Goal: Task Accomplishment & Management: Complete application form

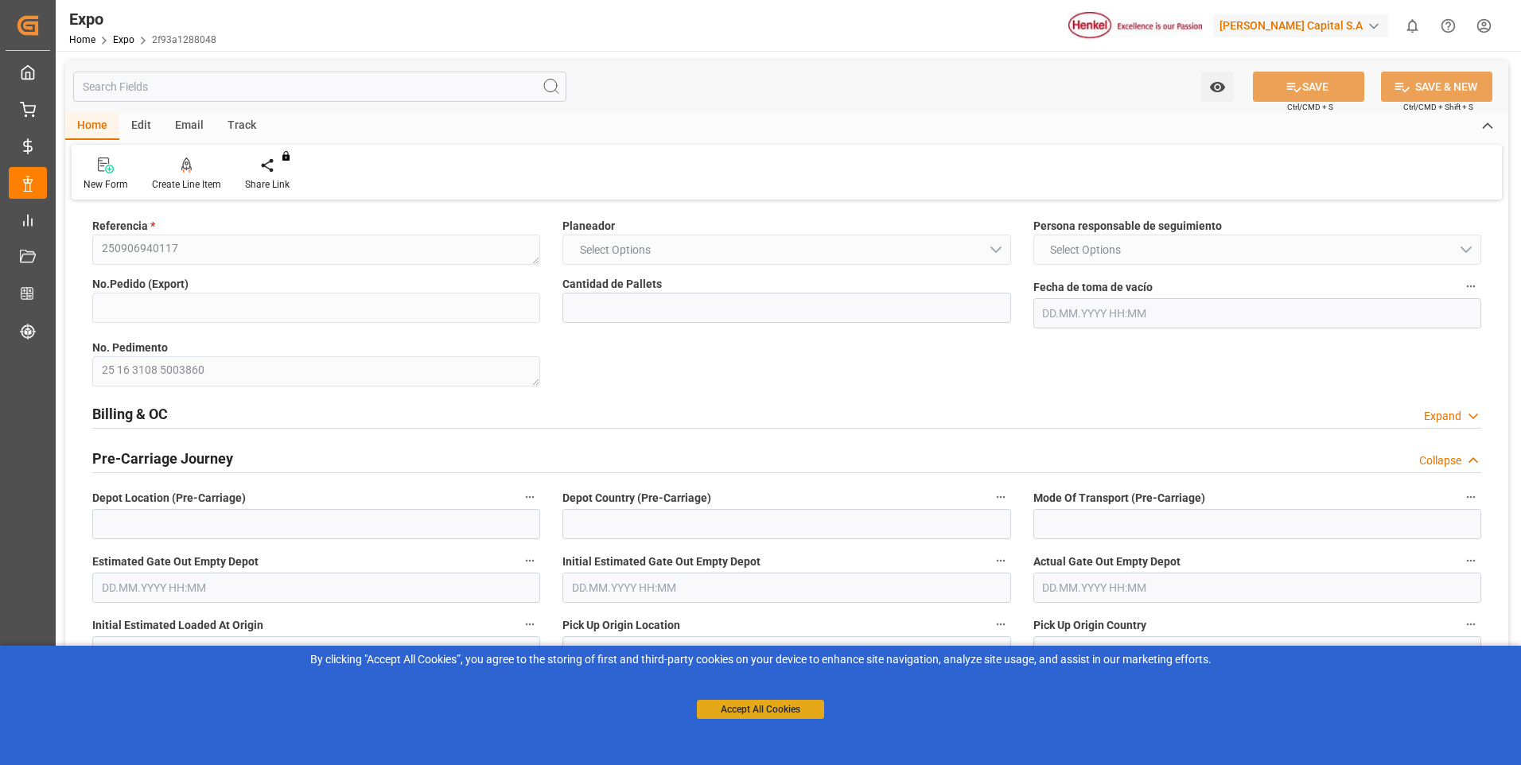
type input "10"
type input "[DATE] 03:13"
type input "[DATE] 09:07"
type input "[DATE] 02:00"
type input "[DATE] 07:53"
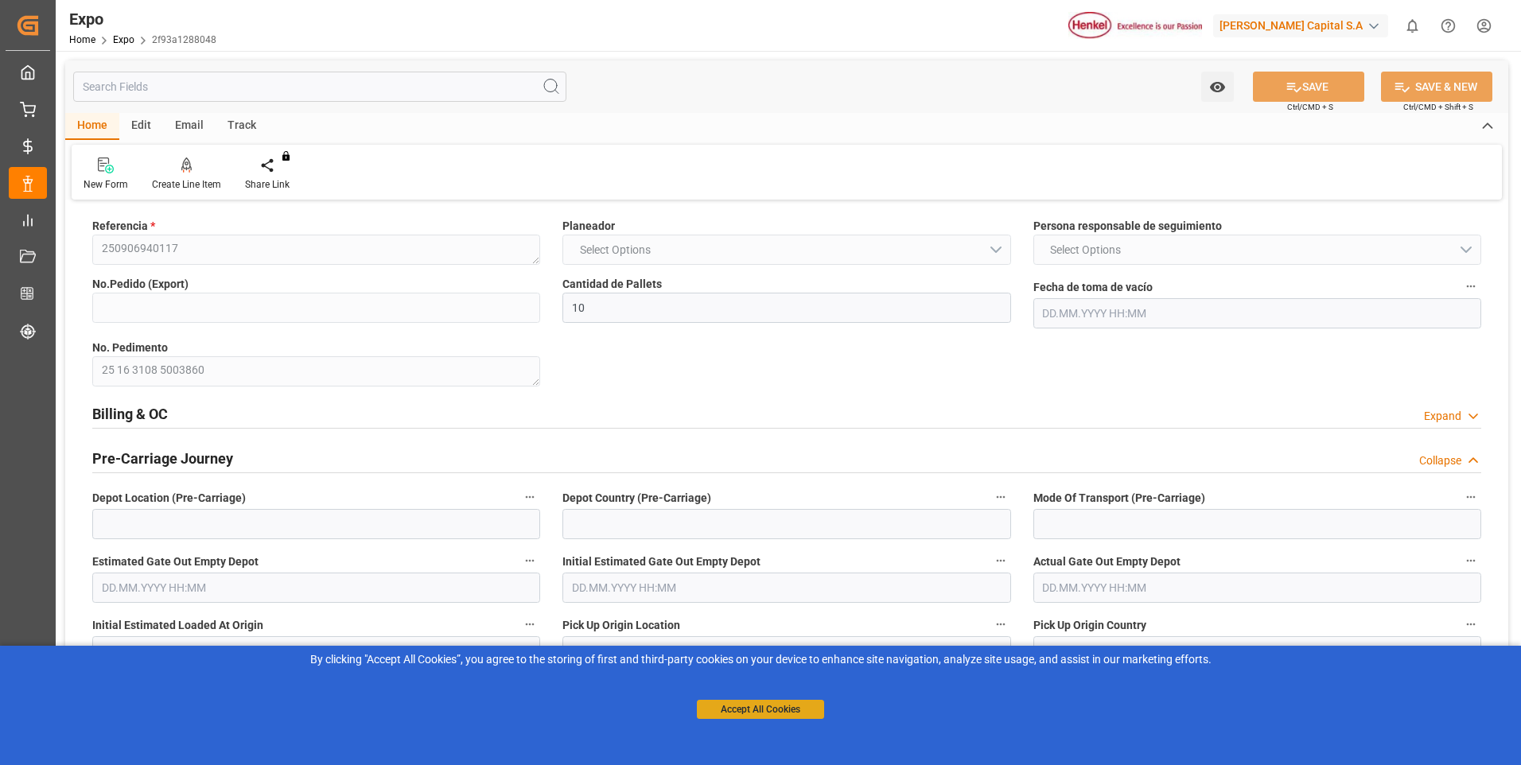
type input "[DATE] 17:00"
type input "[DATE] 12:00"
type input "[DATE] 05:05"
type input "26.09.2025 05:00"
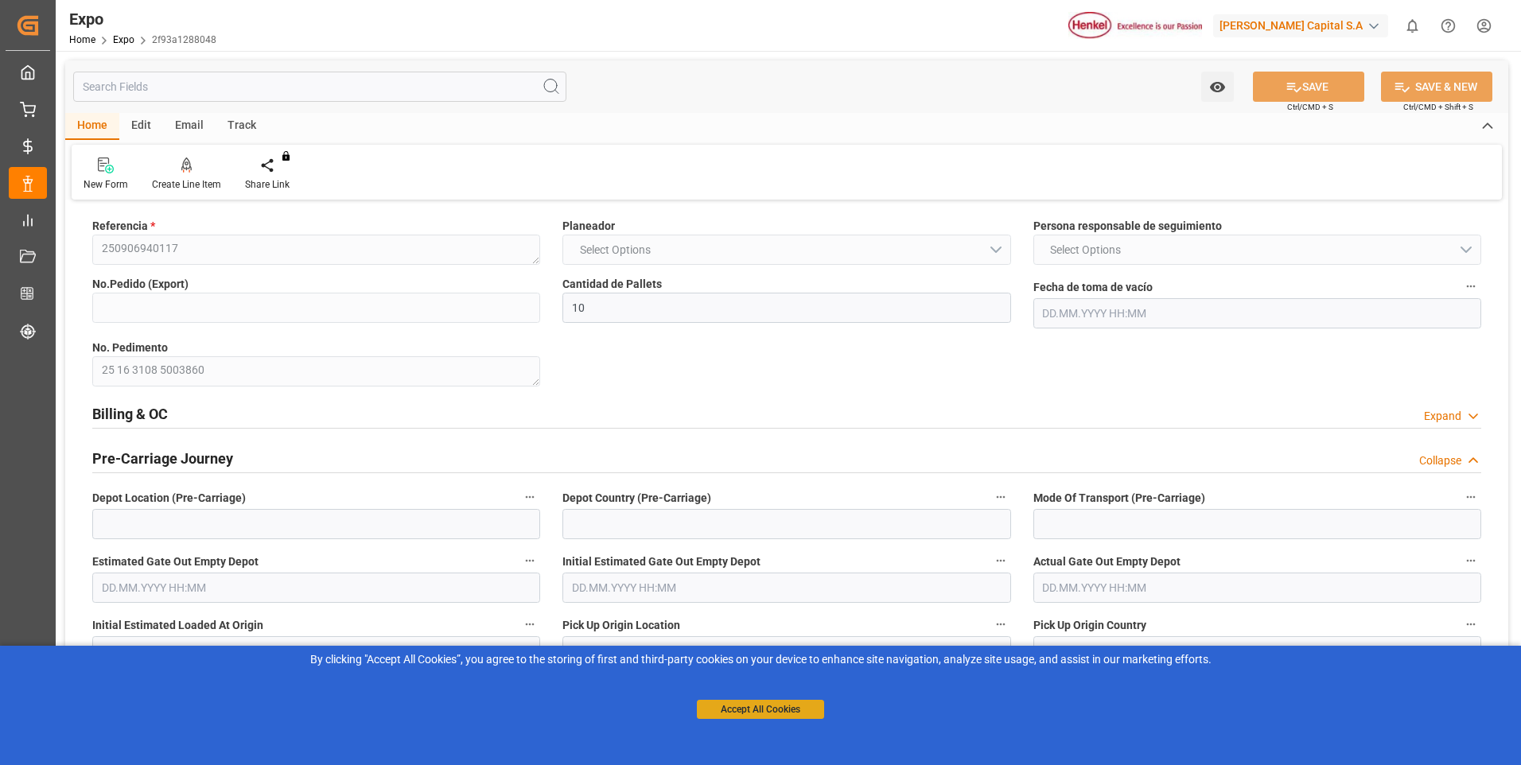
type input "10.10.2025 08:00"
type input "11.10.2025 07:20"
type input "15.10.2025 07:20"
click at [712, 708] on button "Accept All Cookies" at bounding box center [760, 709] width 127 height 19
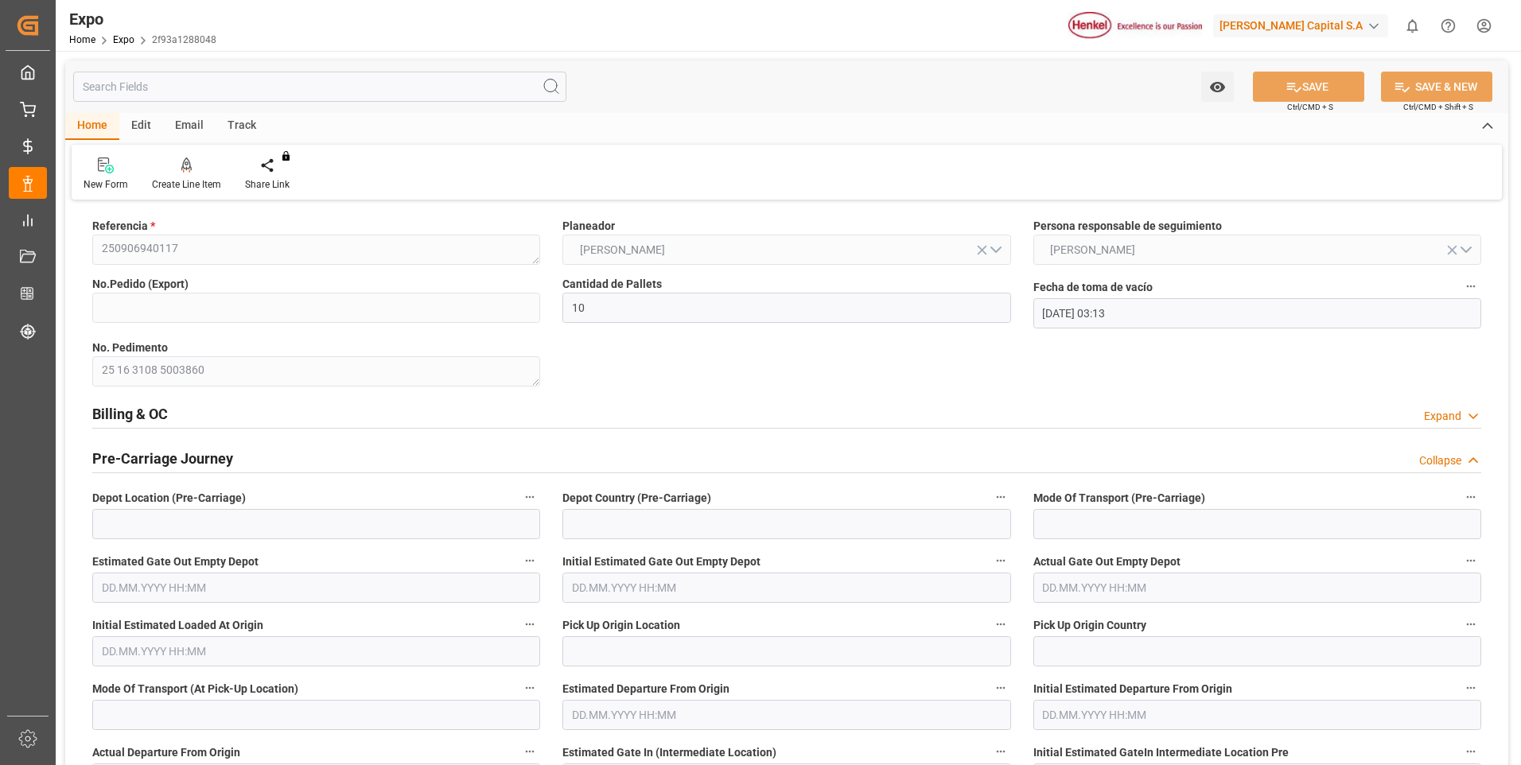
click at [1441, 418] on div "Expand" at bounding box center [1442, 416] width 37 height 17
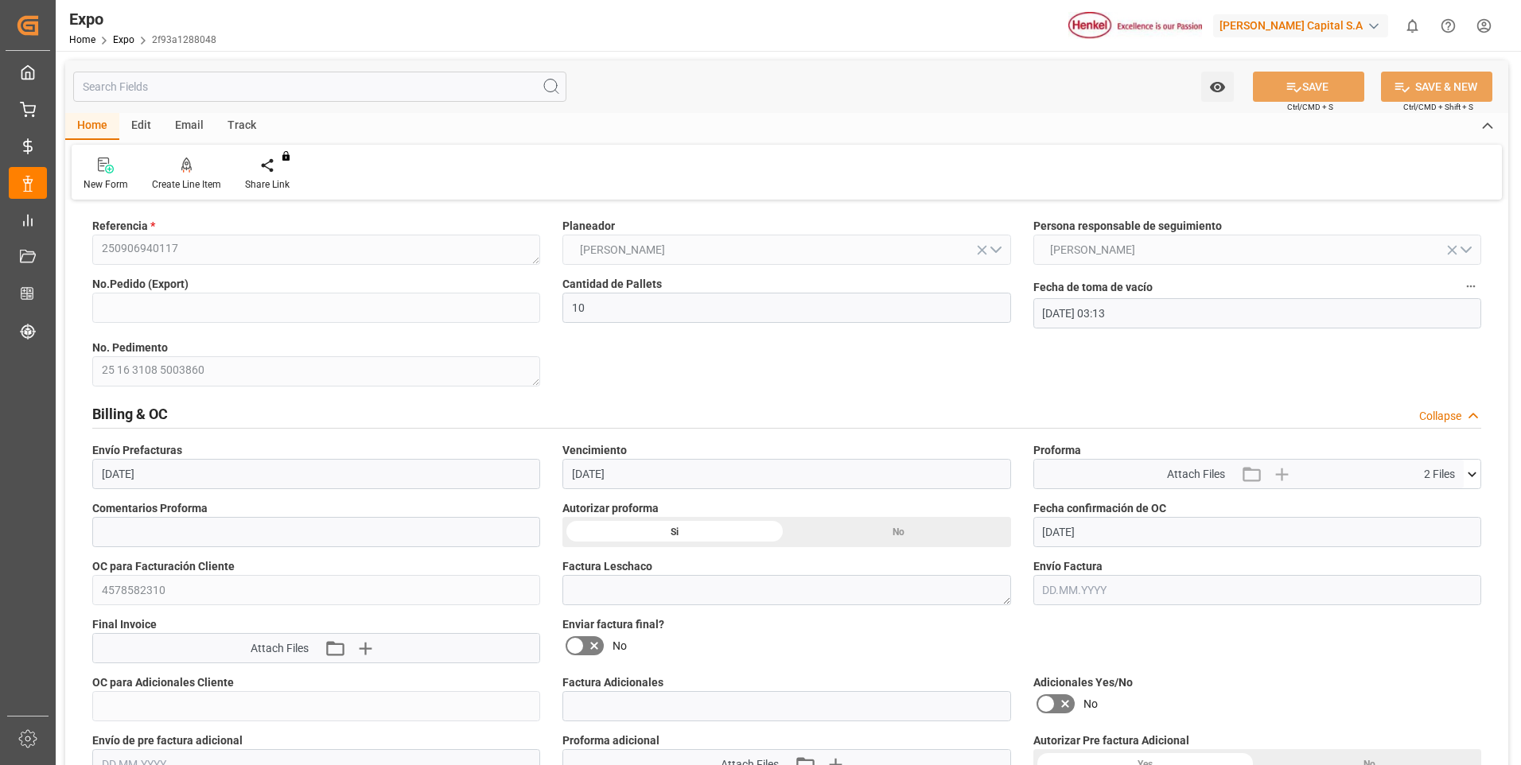
click at [1428, 415] on div "Collapse" at bounding box center [1440, 416] width 42 height 17
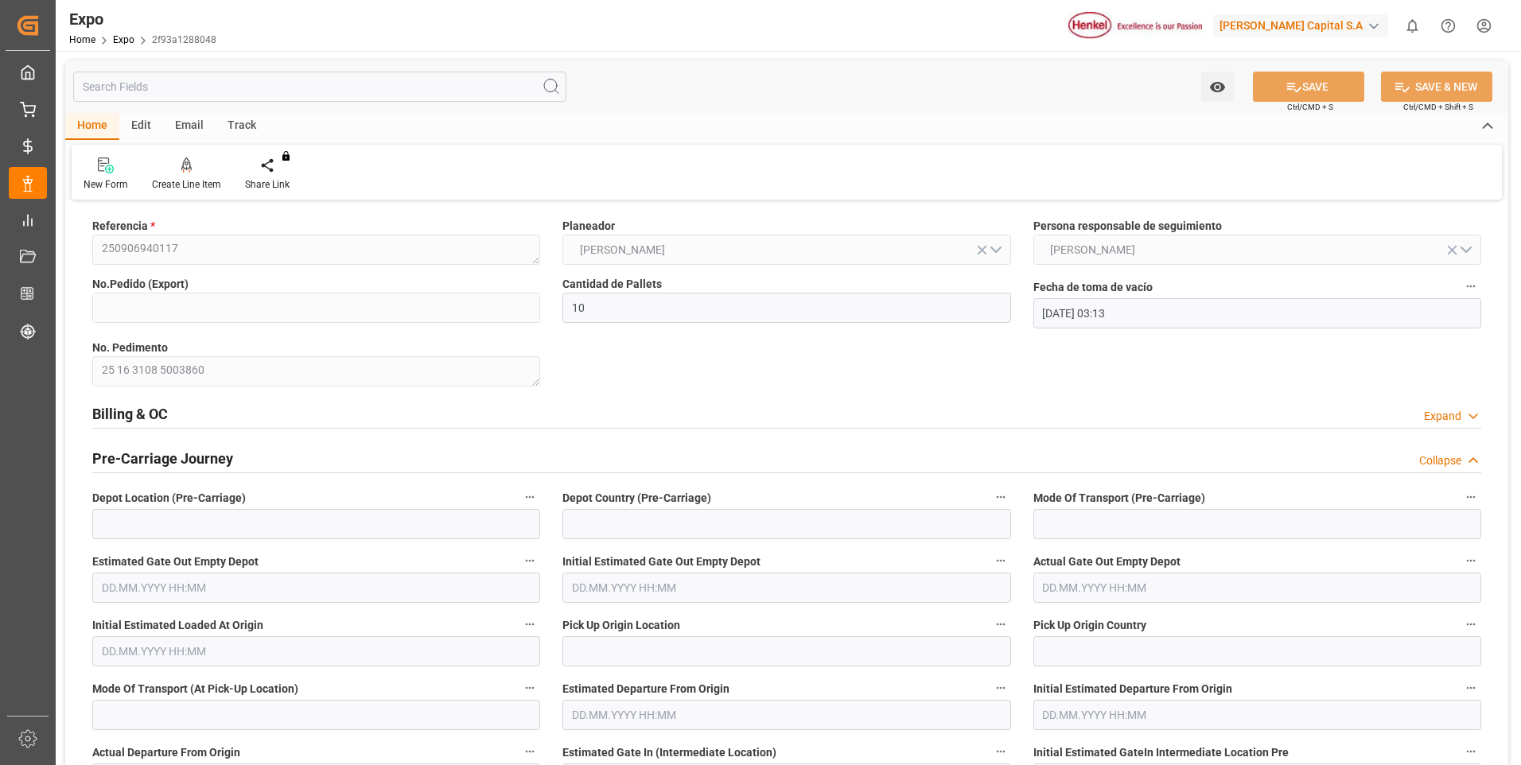
click at [1442, 416] on div "Expand" at bounding box center [1442, 416] width 37 height 17
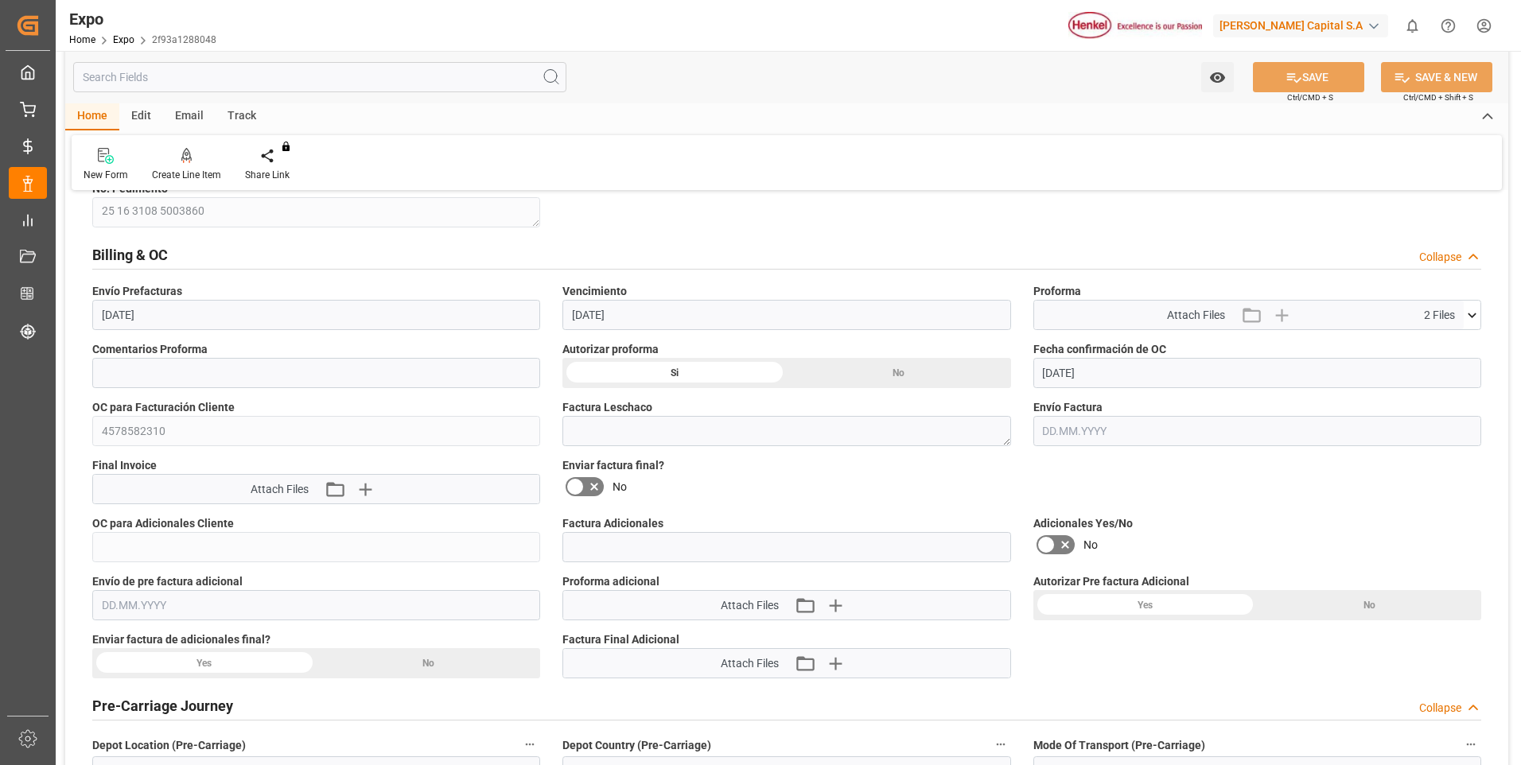
scroll to position [239, 0]
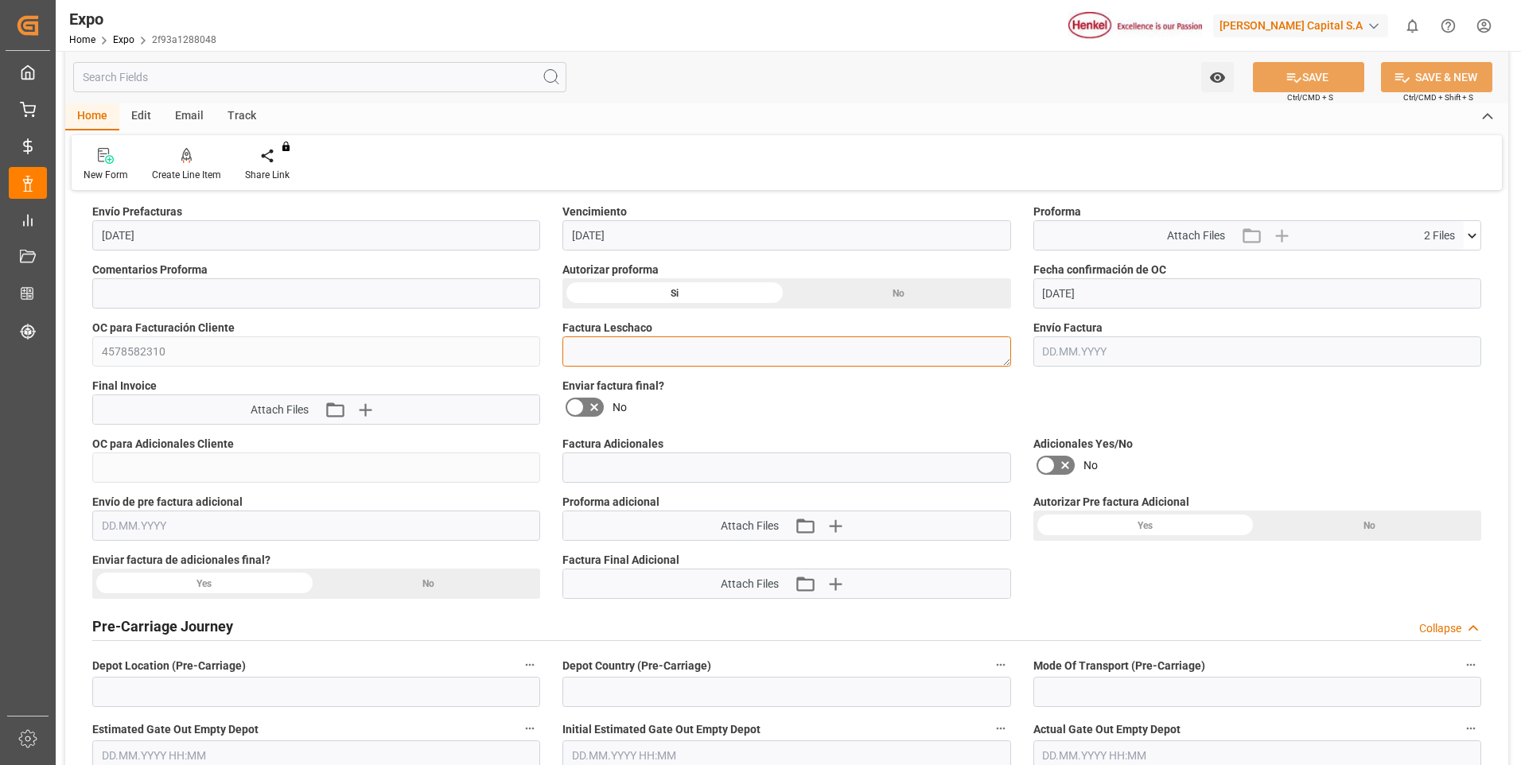
click at [609, 352] on textarea at bounding box center [787, 352] width 448 height 30
paste textarea "LM456184"
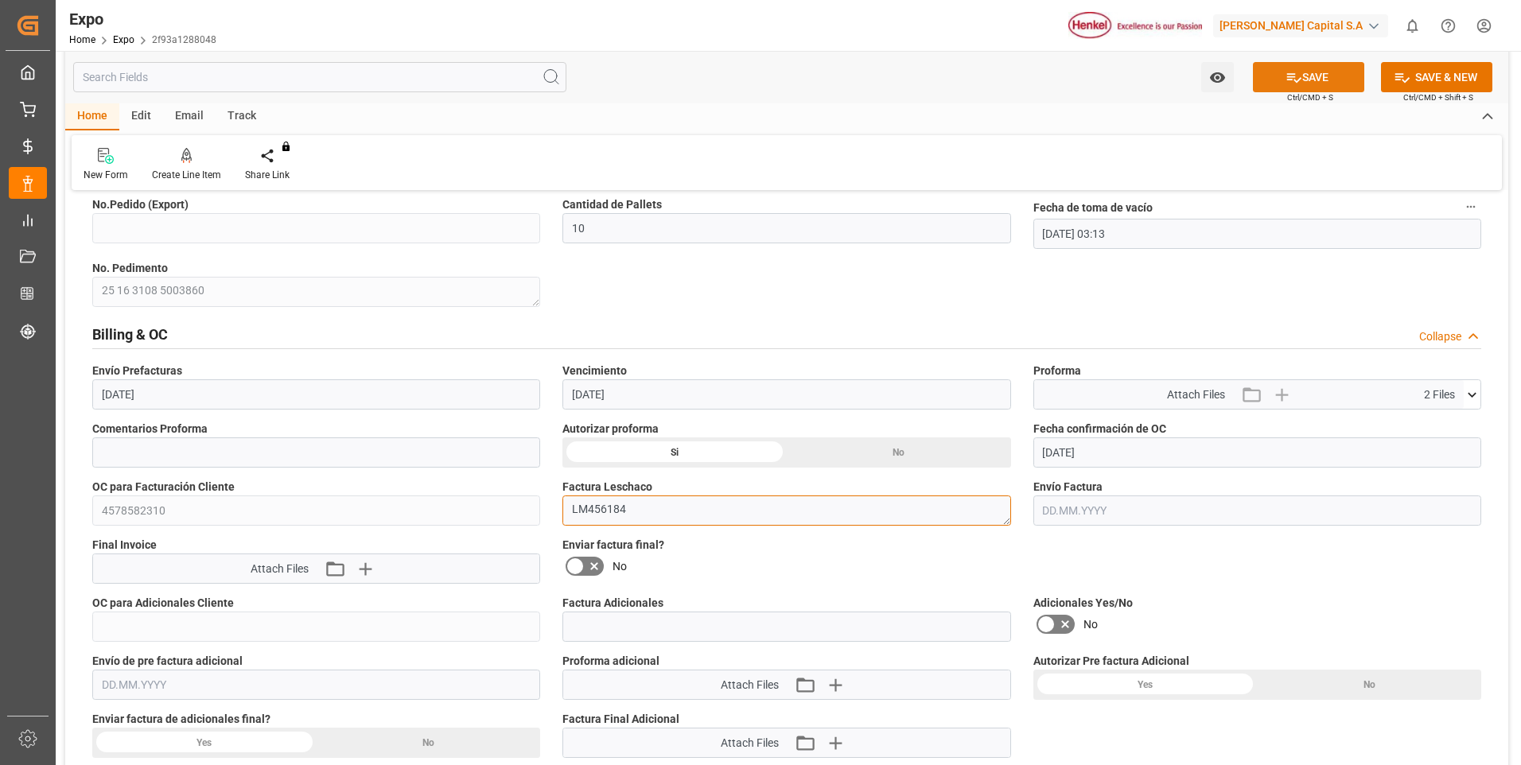
type textarea "LM456184"
click at [1320, 73] on button "SAVE" at bounding box center [1308, 77] width 111 height 30
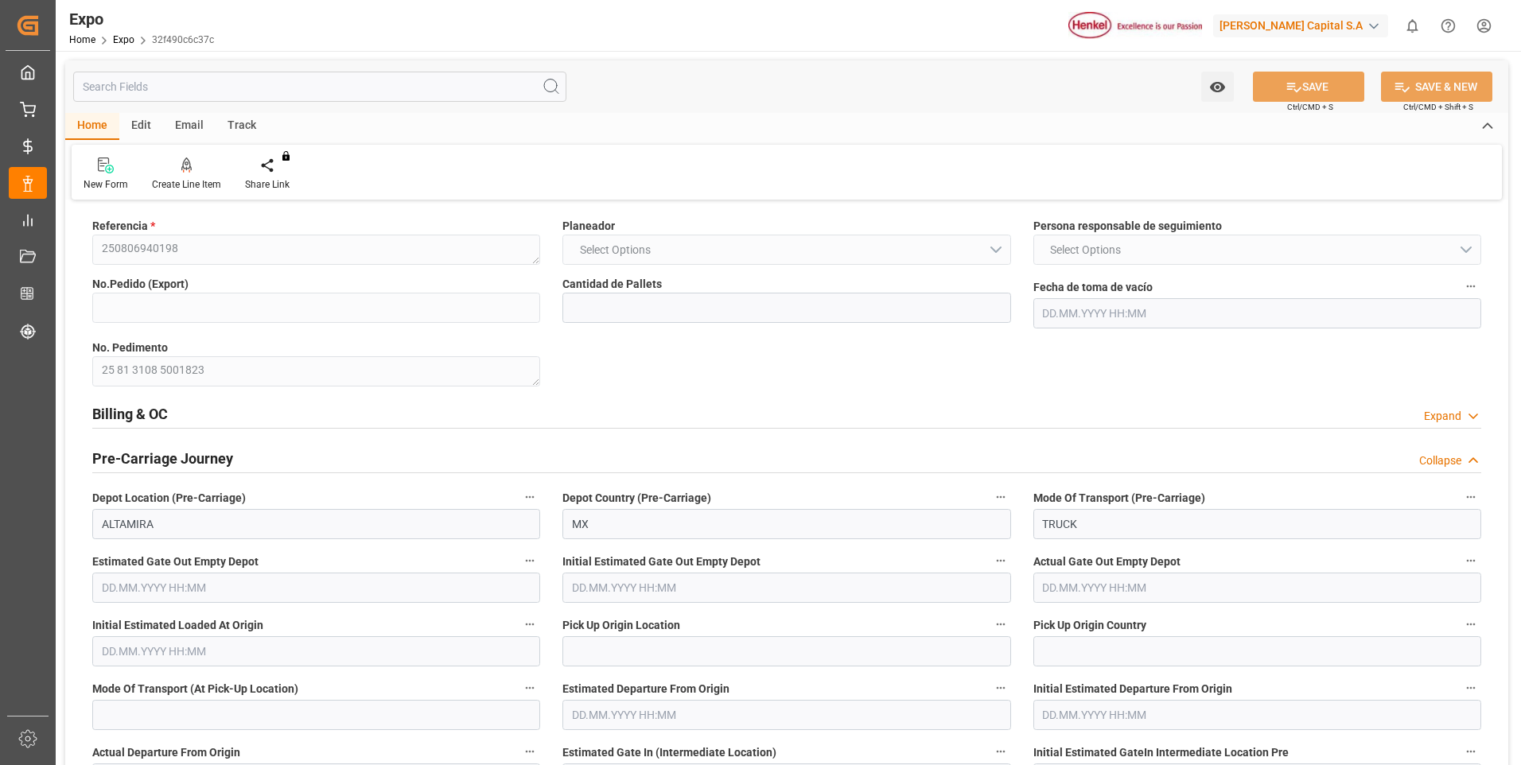
type input "18"
type input "9349540"
type input "[DATE] 13:26"
type input "[DATE]"
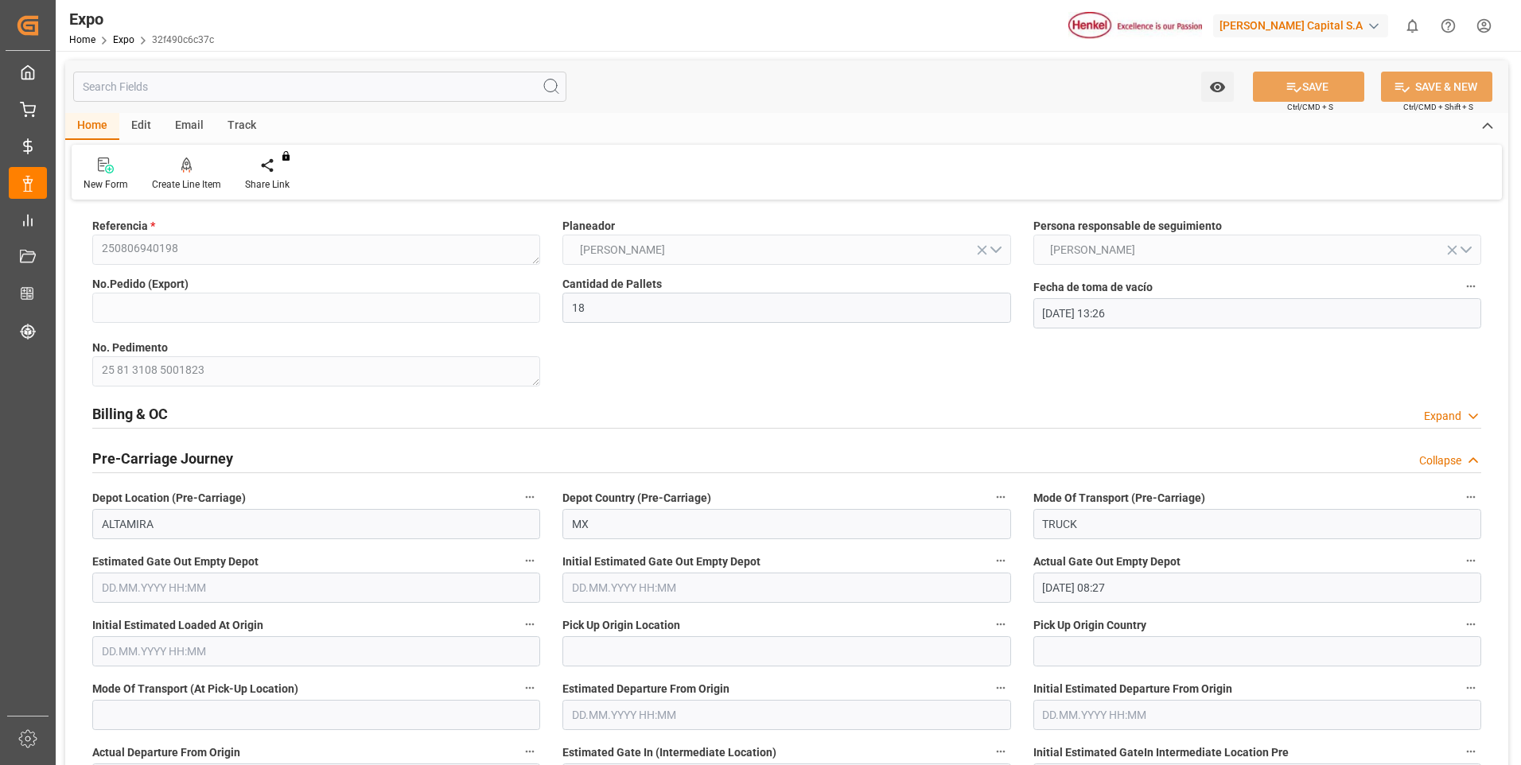
type input "[DATE]"
type input "[DATE] 08:27"
type input "[DATE] 10:36"
type input "[DATE] 11:00"
type input "[DATE] 11:41"
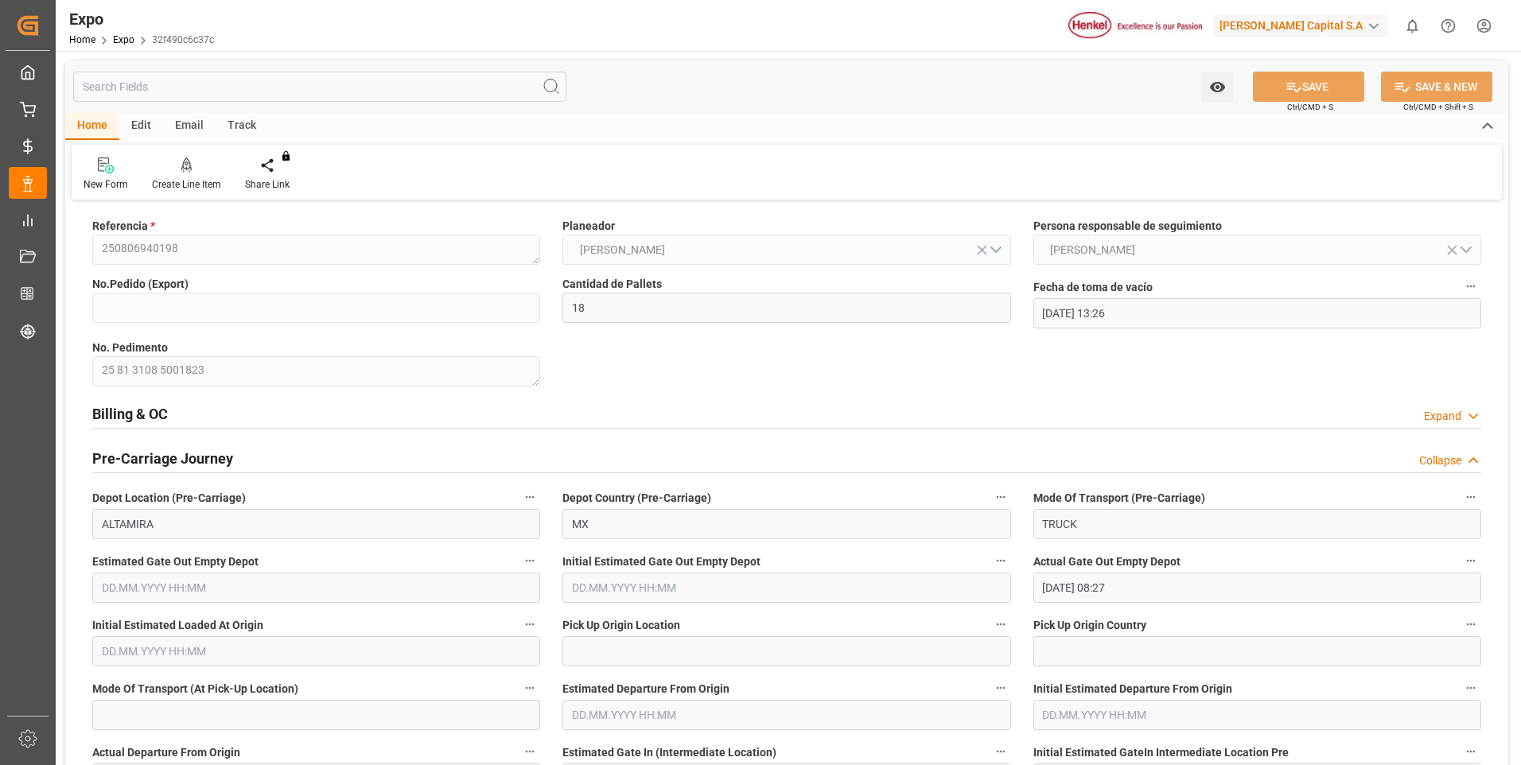
type input "[DATE] 19:00"
type input "[DATE] 09:13"
drag, startPoint x: 138, startPoint y: 411, endPoint x: 667, endPoint y: 535, distance: 543.5
click at [138, 409] on h2 "Billing & OC" at bounding box center [130, 413] width 76 height 21
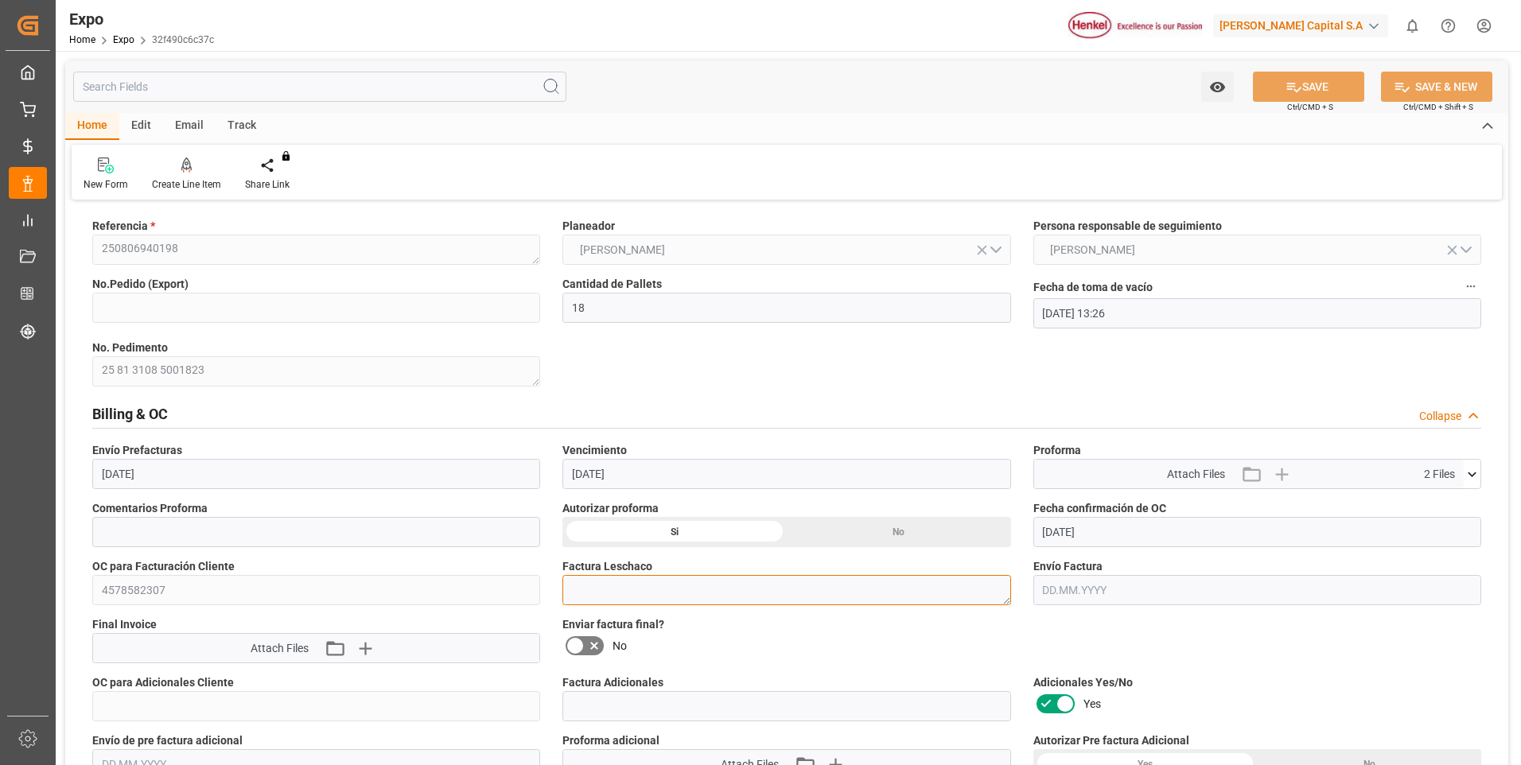
click at [626, 590] on textarea at bounding box center [787, 590] width 448 height 30
paste textarea "LM456185"
type textarea "LM456185"
click at [1271, 91] on button "SAVE" at bounding box center [1308, 87] width 111 height 30
